Goal: Transaction & Acquisition: Obtain resource

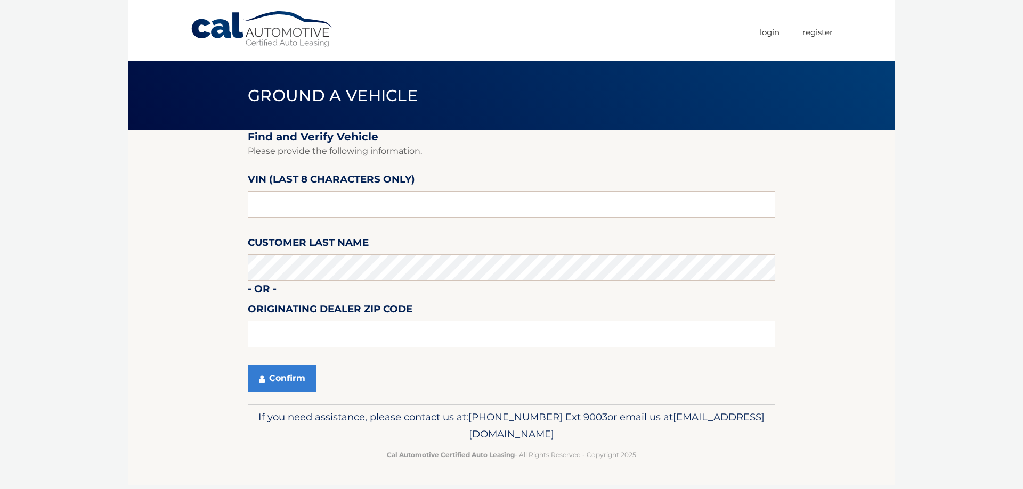
click at [316, 191] on label "VIN (last 8 characters only)" at bounding box center [331, 181] width 167 height 20
click at [316, 199] on input "text" at bounding box center [511, 204] width 527 height 27
type input "p3124264"
click at [282, 374] on button "Confirm" at bounding box center [282, 378] width 68 height 27
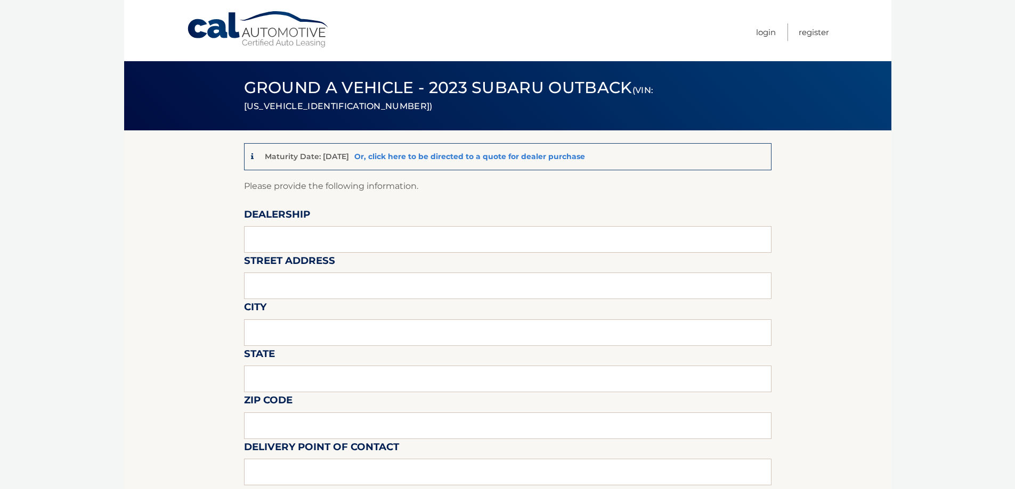
click at [448, 158] on link "Or, click here to be directed to a quote for dealer purchase" at bounding box center [469, 157] width 231 height 10
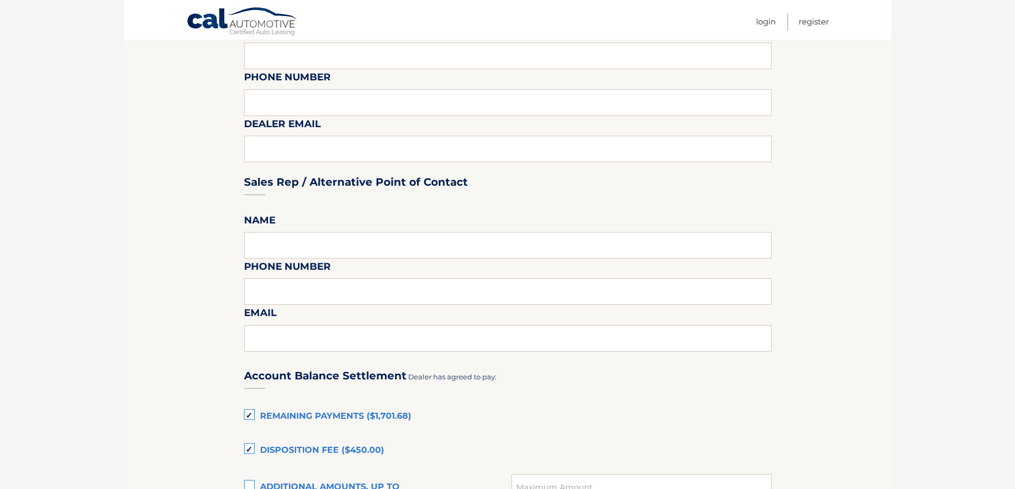
scroll to position [639, 0]
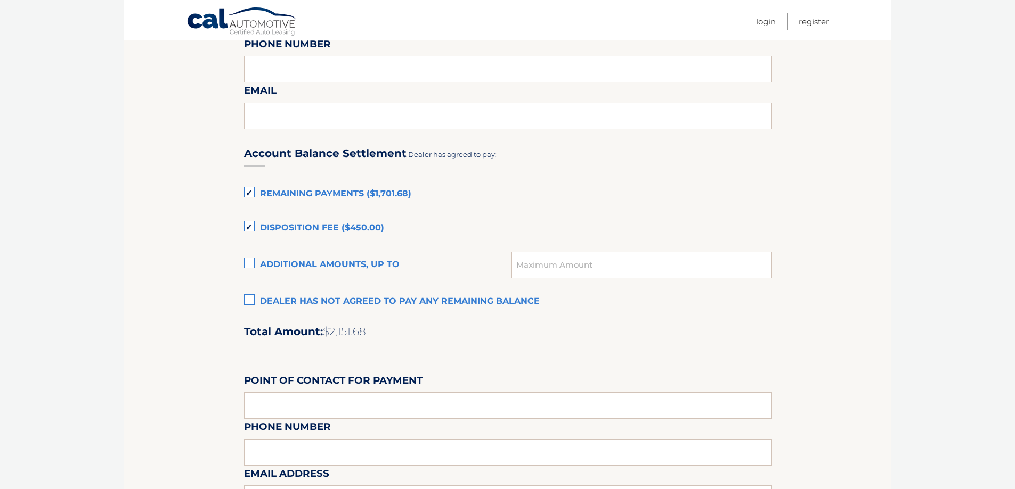
click at [349, 334] on span "$2,151.68" at bounding box center [344, 331] width 43 height 13
copy span "2,151.68"
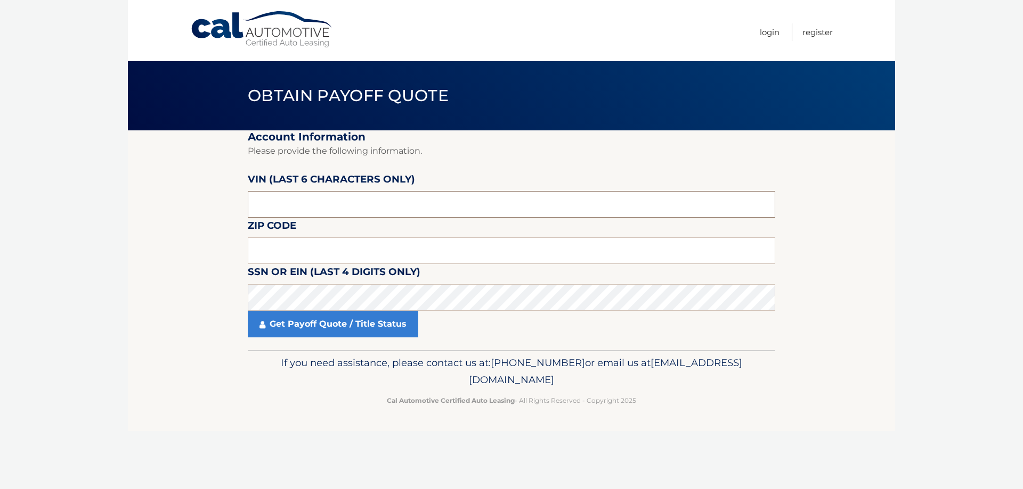
click at [329, 208] on input "text" at bounding box center [511, 204] width 527 height 27
type input "124264"
type input "11762"
click at [355, 326] on link "Get Payoff Quote / Title Status" at bounding box center [333, 324] width 170 height 27
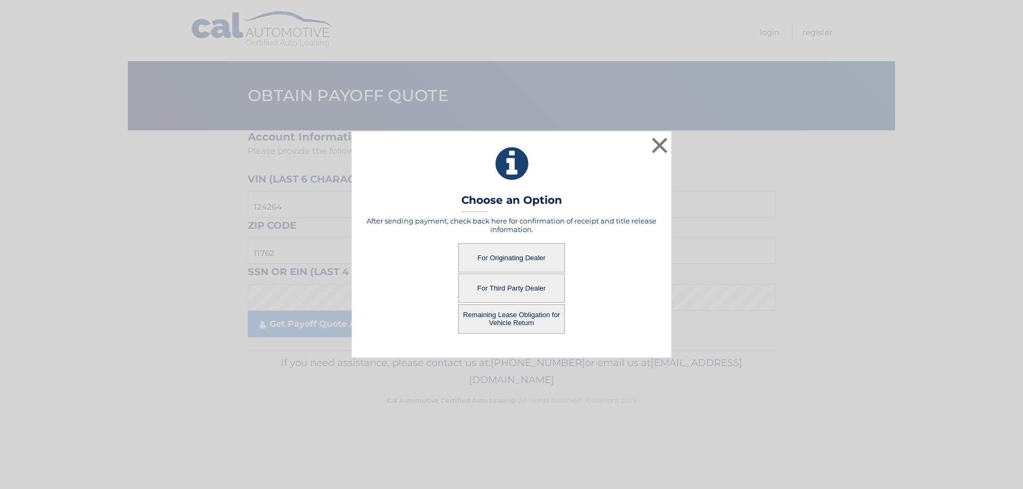
click at [506, 254] on button "For Originating Dealer" at bounding box center [511, 257] width 107 height 29
click at [488, 288] on button "For Third Party Dealer" at bounding box center [511, 288] width 107 height 29
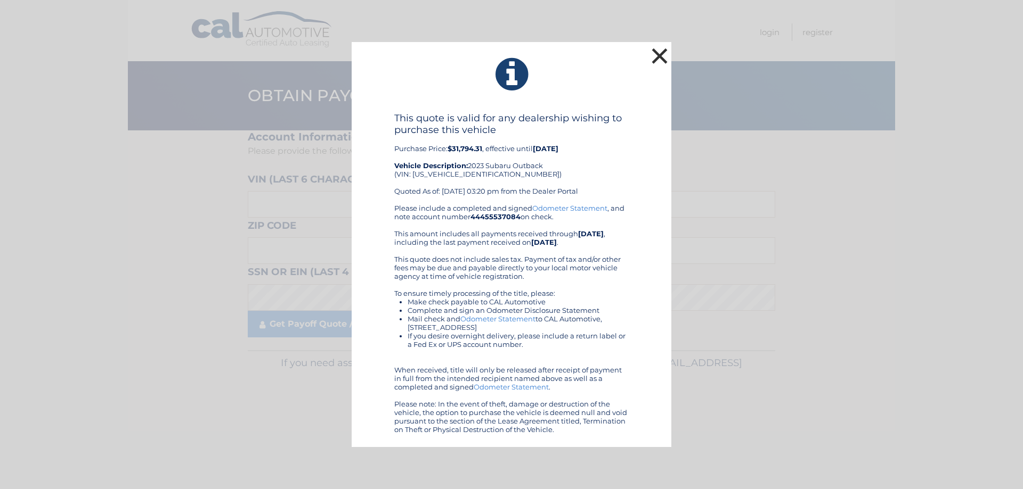
click at [661, 59] on button "×" at bounding box center [659, 55] width 21 height 21
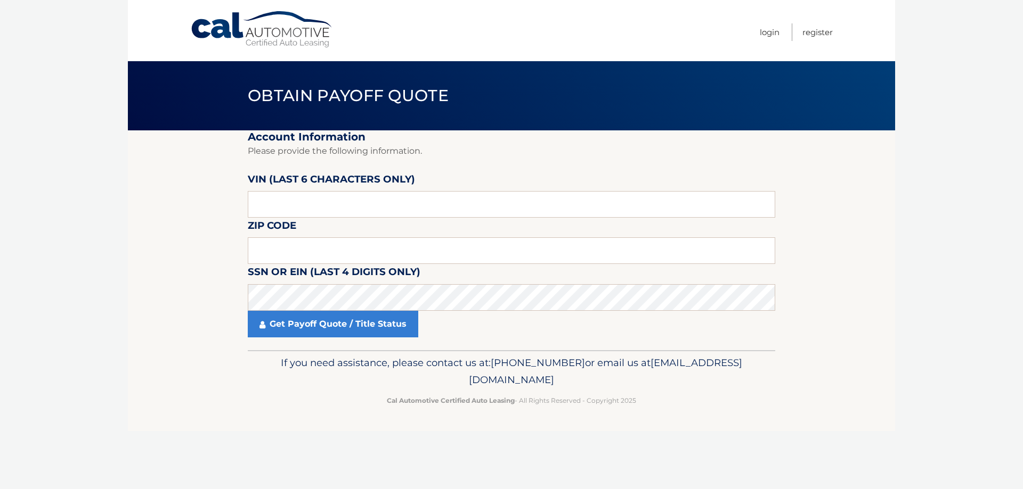
click at [181, 207] on section "Account Information Please provide the following information. [PERSON_NAME] (la…" at bounding box center [511, 240] width 767 height 220
click at [772, 36] on link "Login" at bounding box center [769, 32] width 20 height 18
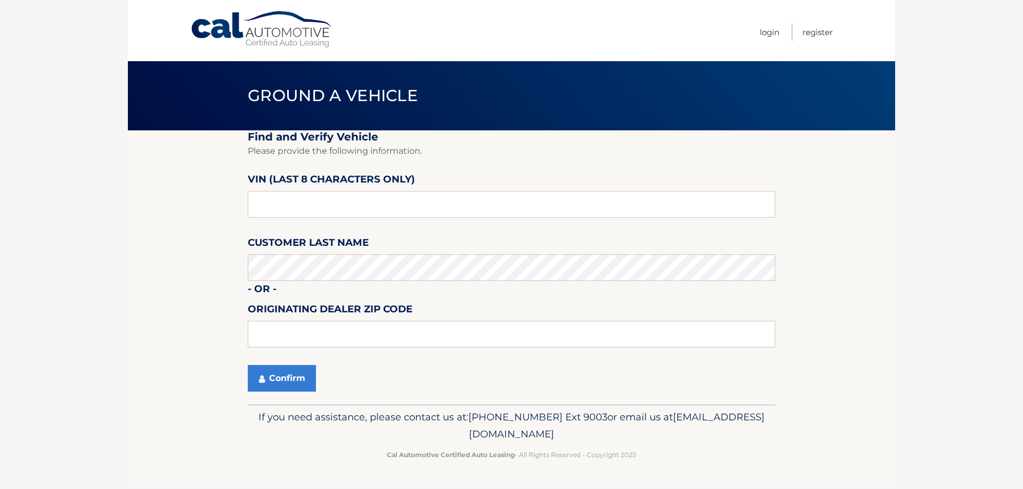
click at [329, 282] on fieldset "Find and Verify Vehicle Please provide the following information. VIN (last 8 c…" at bounding box center [511, 267] width 527 height 274
click at [238, 275] on section "Find and Verify Vehicle Please provide the following information. VIN (last 8 c…" at bounding box center [511, 267] width 767 height 274
click at [304, 206] on input "text" at bounding box center [511, 204] width 527 height 27
click at [326, 324] on input "text" at bounding box center [511, 334] width 527 height 27
click at [324, 202] on input "text" at bounding box center [511, 204] width 527 height 27
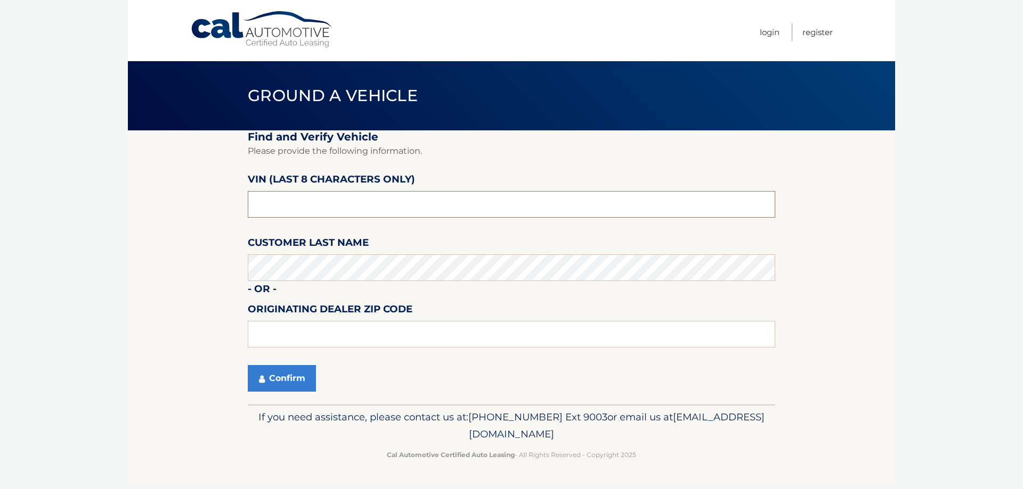
click at [478, 199] on input "text" at bounding box center [511, 204] width 527 height 27
type input "p3124264"
click at [265, 380] on button "Confirm" at bounding box center [282, 378] width 68 height 27
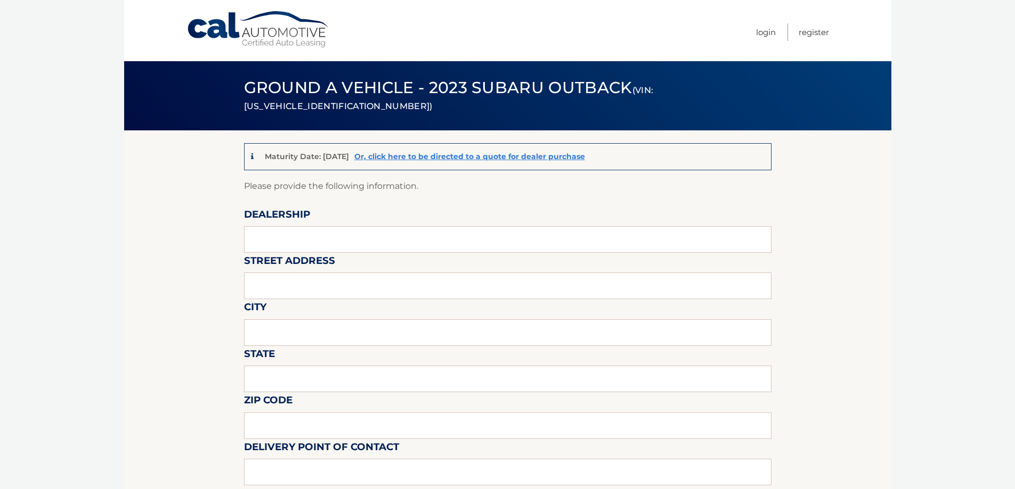
drag, startPoint x: 287, startPoint y: 159, endPoint x: 358, endPoint y: 153, distance: 71.7
click at [349, 153] on p "Maturity Date: 02/14/2026" at bounding box center [307, 157] width 84 height 10
click at [339, 180] on p "Please provide the following information." at bounding box center [507, 186] width 527 height 15
click at [509, 158] on link "Or, click here to be directed to a quote for dealer purchase" at bounding box center [469, 157] width 231 height 10
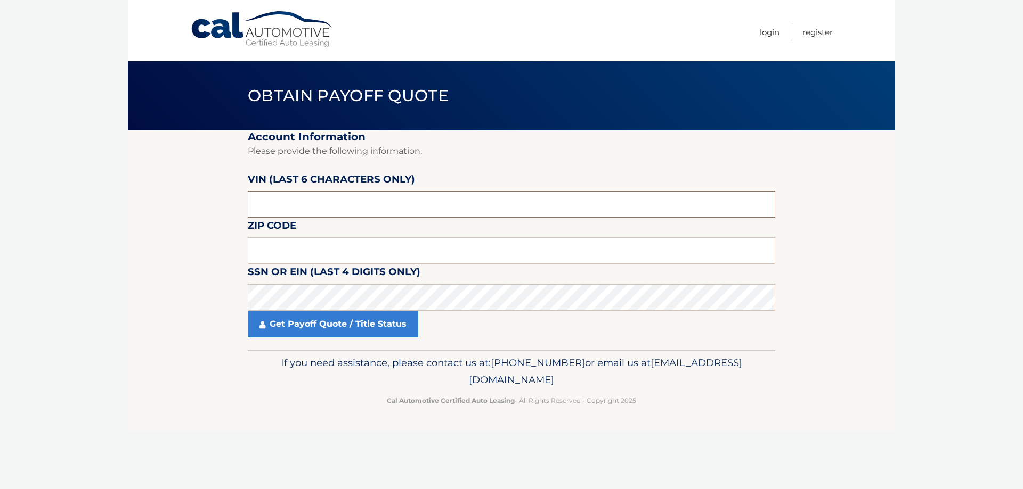
click at [369, 214] on input "text" at bounding box center [511, 204] width 527 height 27
type input "3*****"
type input "124264"
click at [368, 208] on input "124264" at bounding box center [511, 204] width 527 height 27
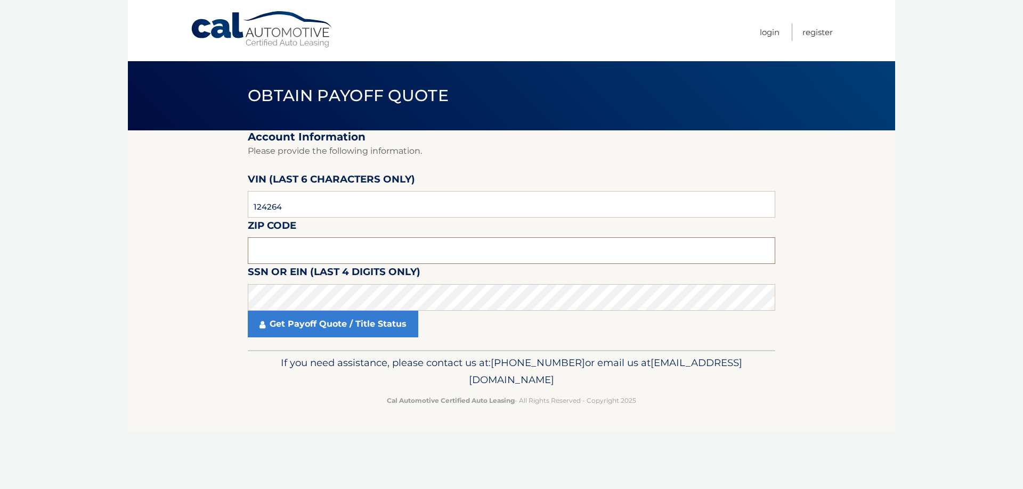
click at [339, 244] on input "text" at bounding box center [511, 251] width 527 height 27
type input "11762"
click at [326, 328] on link "Get Payoff Quote / Title Status" at bounding box center [333, 324] width 170 height 27
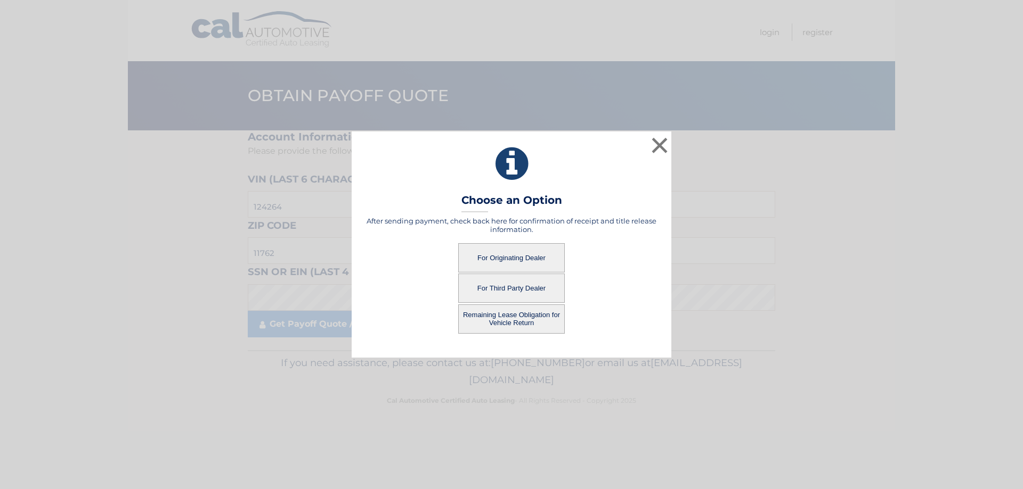
click at [497, 257] on button "For Originating Dealer" at bounding box center [511, 257] width 107 height 29
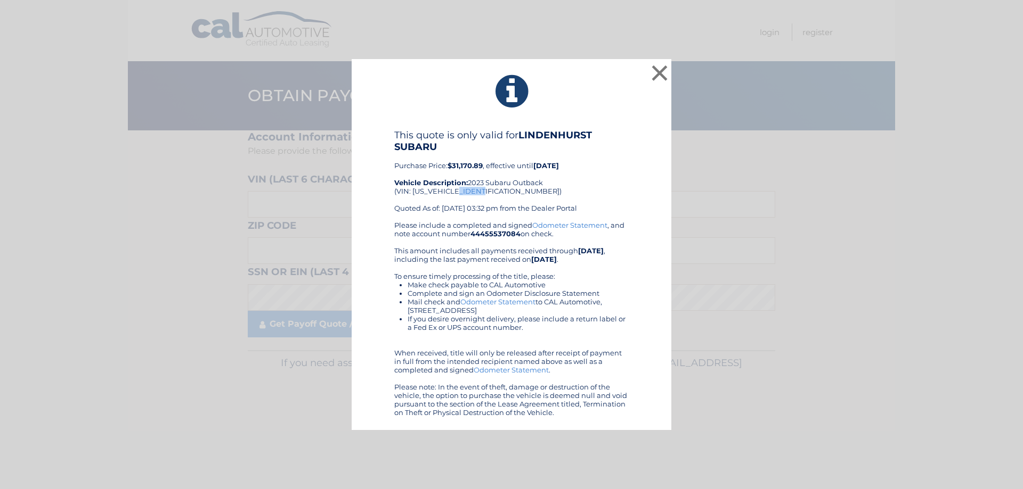
drag, startPoint x: 487, startPoint y: 191, endPoint x: 463, endPoint y: 190, distance: 23.5
click at [463, 191] on div "This quote is only valid for LINDENHURST SUBARU Purchase Price: $31,170.89 , ef…" at bounding box center [511, 175] width 234 height 92
copy div "124264"
click at [656, 69] on button "×" at bounding box center [659, 72] width 21 height 21
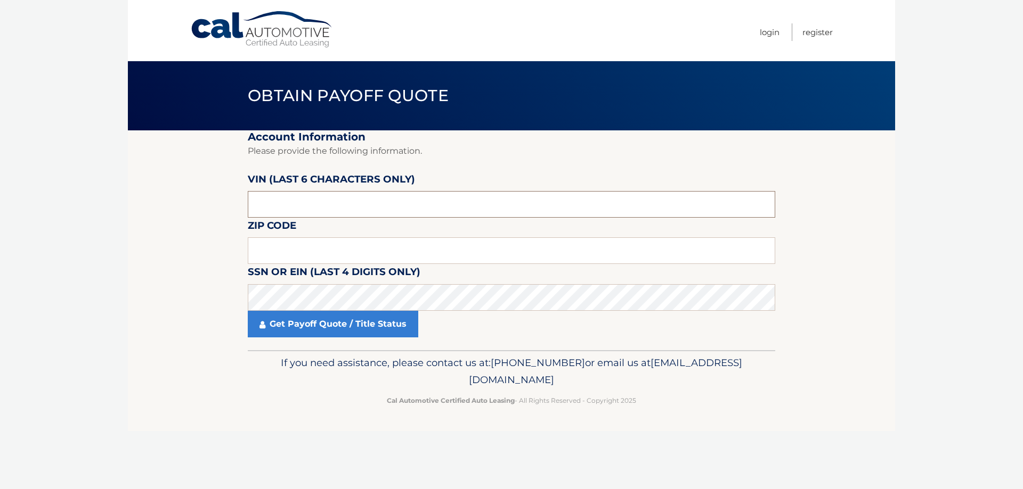
click at [315, 205] on input "text" at bounding box center [511, 204] width 527 height 27
paste input "124264"
type input "124264"
type input "11762"
click at [377, 326] on link "Get Payoff Quote / Title Status" at bounding box center [333, 324] width 170 height 27
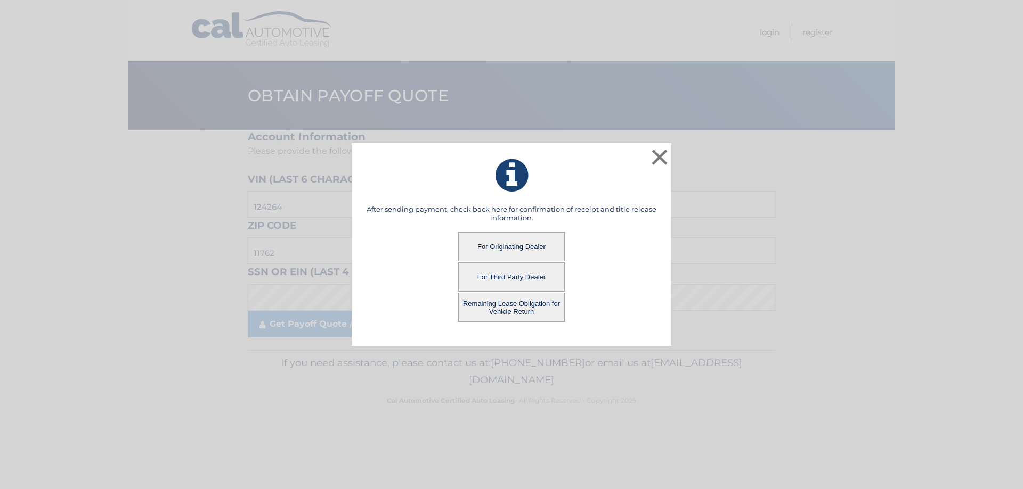
click at [477, 276] on button "For Third Party Dealer" at bounding box center [511, 277] width 107 height 29
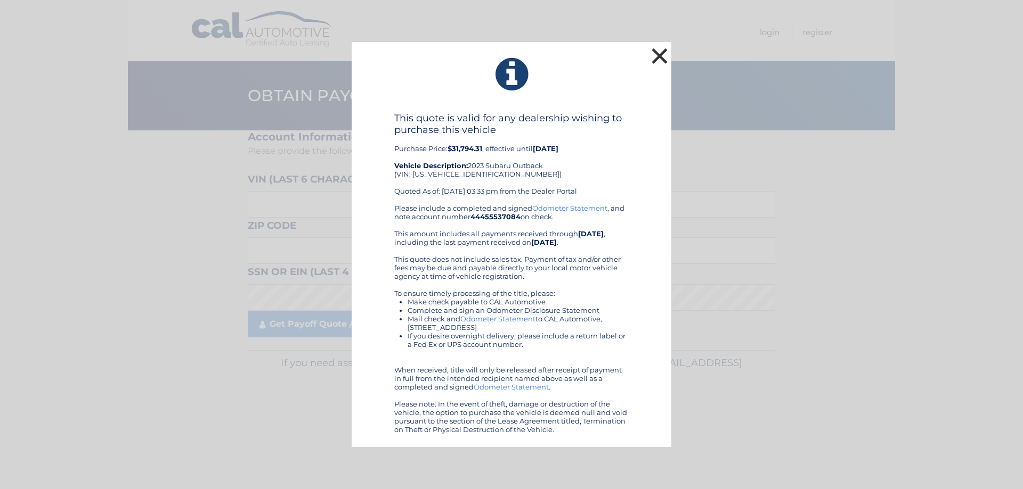
click at [659, 58] on button "×" at bounding box center [659, 55] width 21 height 21
